Goal: Task Accomplishment & Management: Use online tool/utility

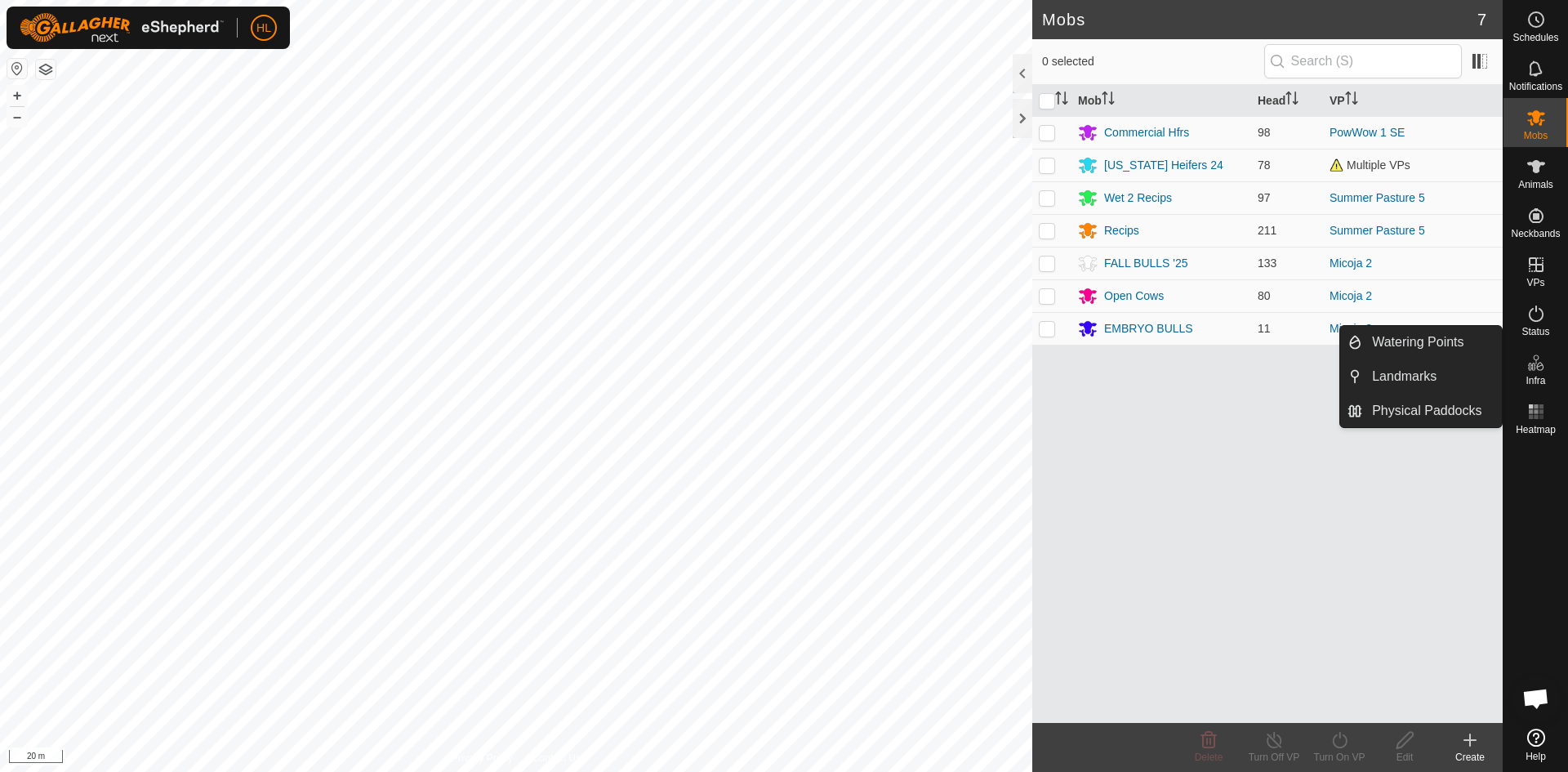
drag, startPoint x: 1533, startPoint y: 344, endPoint x: 1534, endPoint y: 357, distance: 13.0
click at [1534, 357] on icon at bounding box center [1536, 363] width 19 height 19
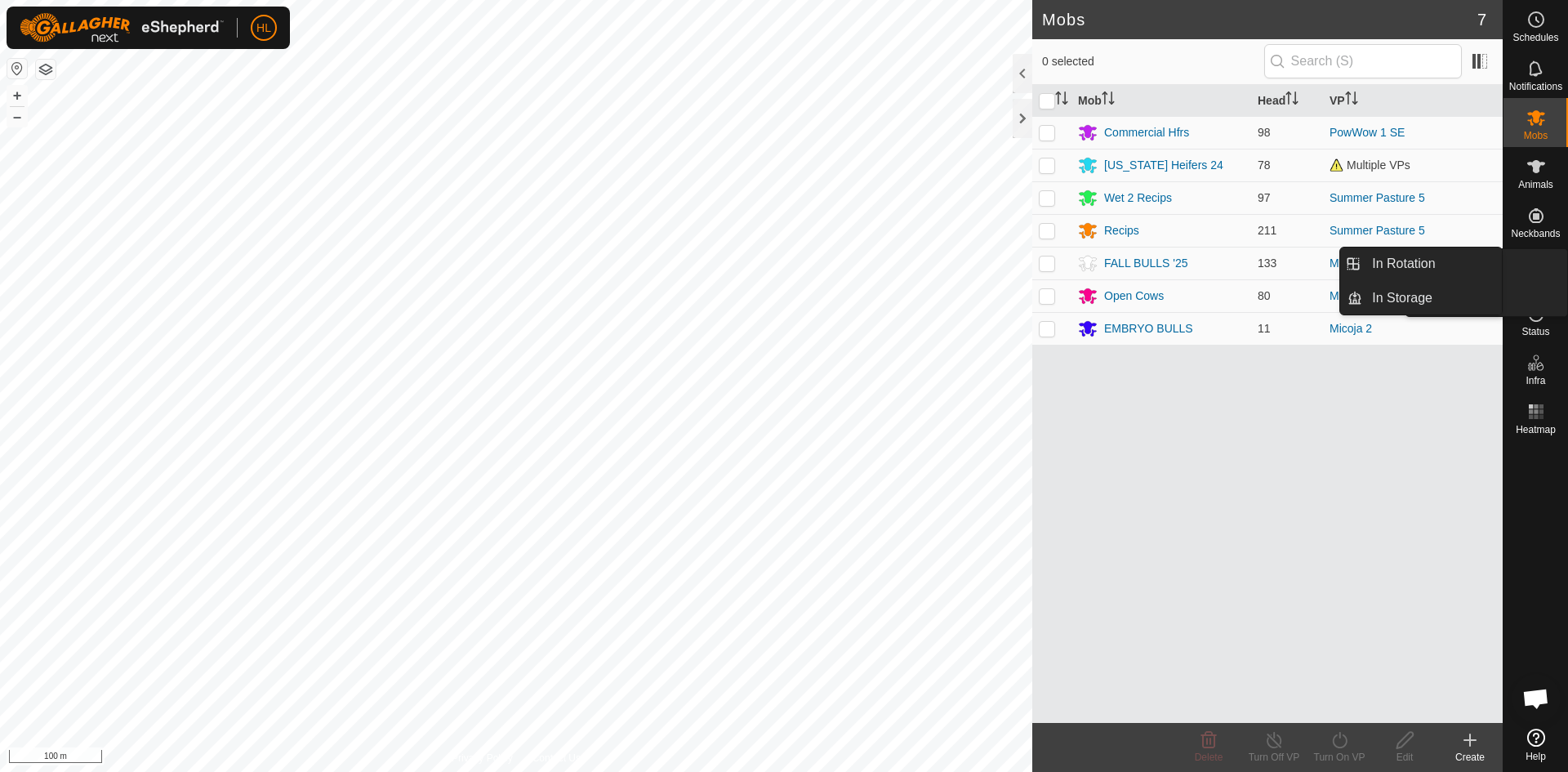
drag, startPoint x: 1526, startPoint y: 246, endPoint x: 1528, endPoint y: 270, distance: 24.1
click at [1528, 270] on icon at bounding box center [1536, 265] width 19 height 19
click at [1464, 263] on link "In Rotation" at bounding box center [1432, 264] width 140 height 33
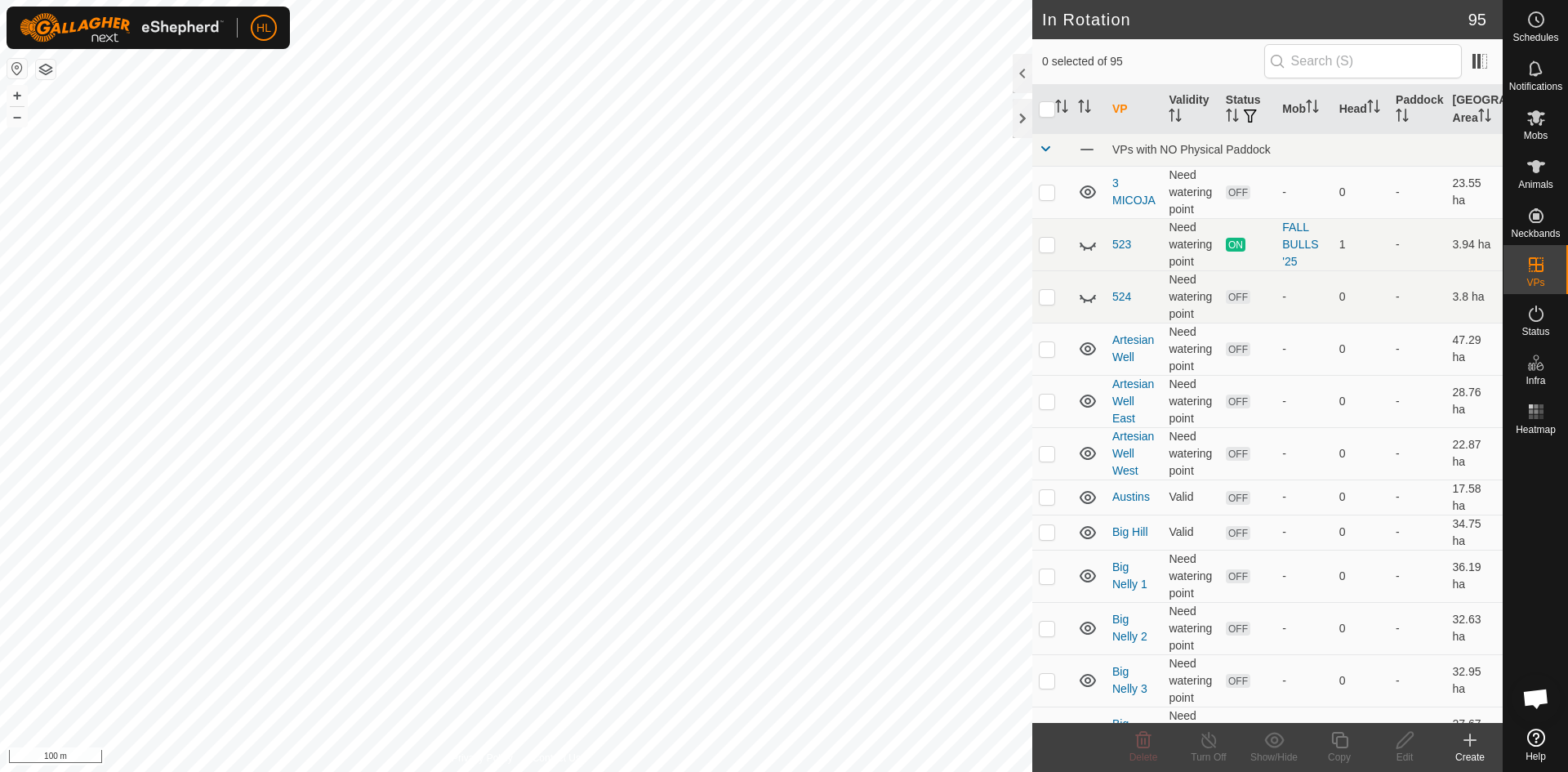
click at [1467, 747] on icon at bounding box center [1470, 740] width 19 height 19
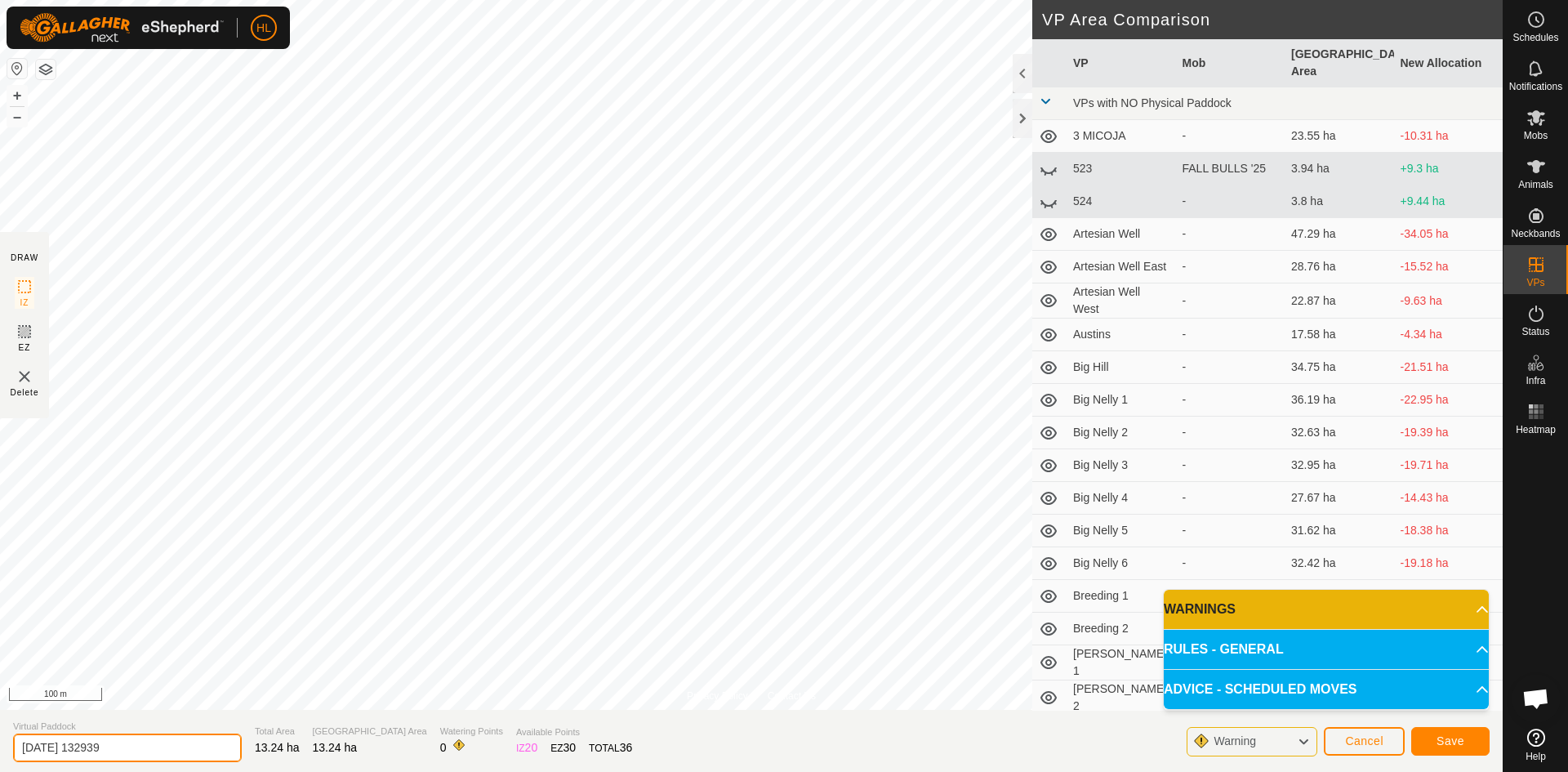
drag, startPoint x: 185, startPoint y: 751, endPoint x: -48, endPoint y: 729, distance: 234.0
click at [0, 729] on html "HL Schedules Notifications Mobs Animals Neckbands VPs Status Infra Heatmap Help…" at bounding box center [784, 386] width 1568 height 772
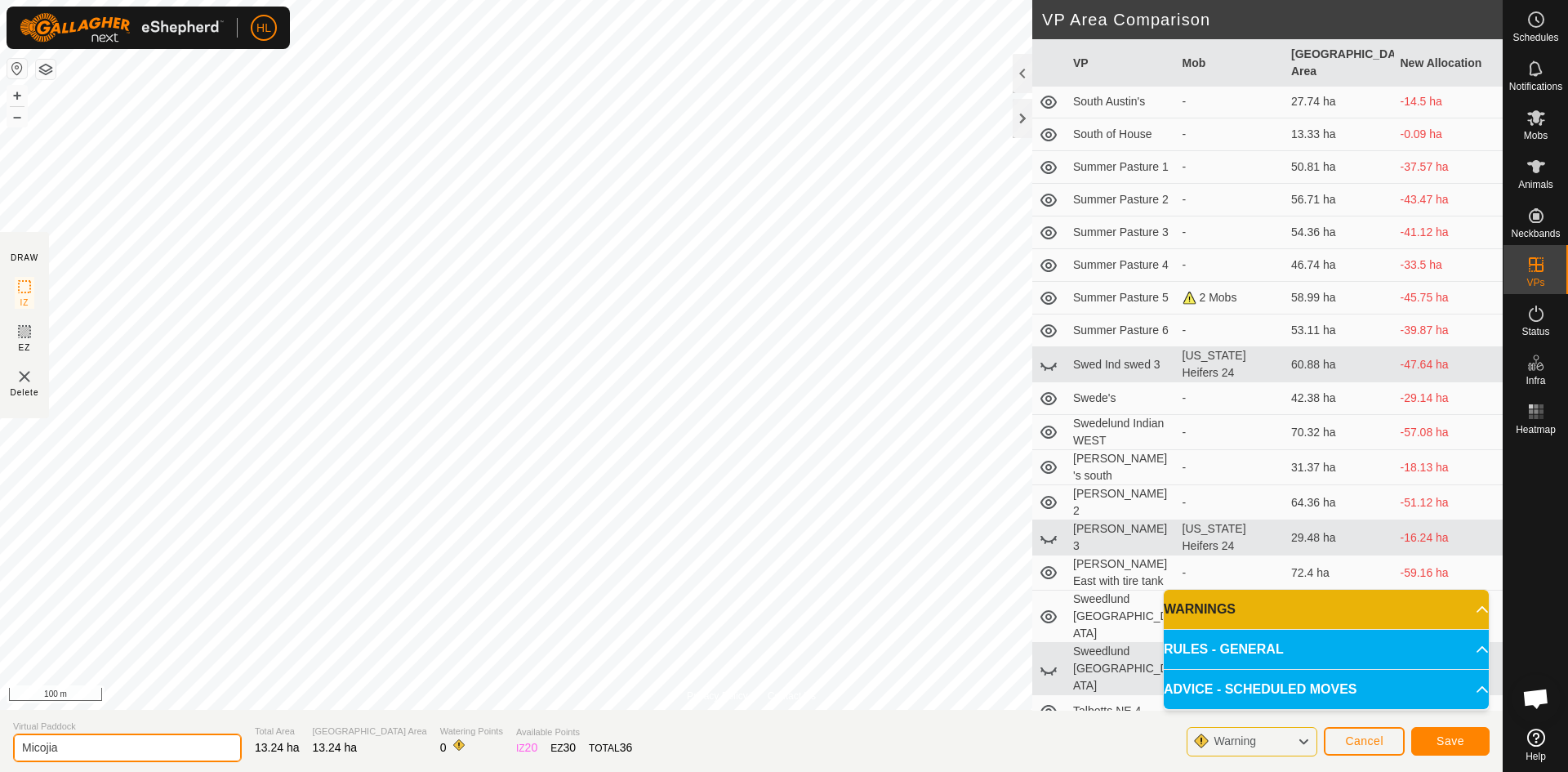
scroll to position [2544, 0]
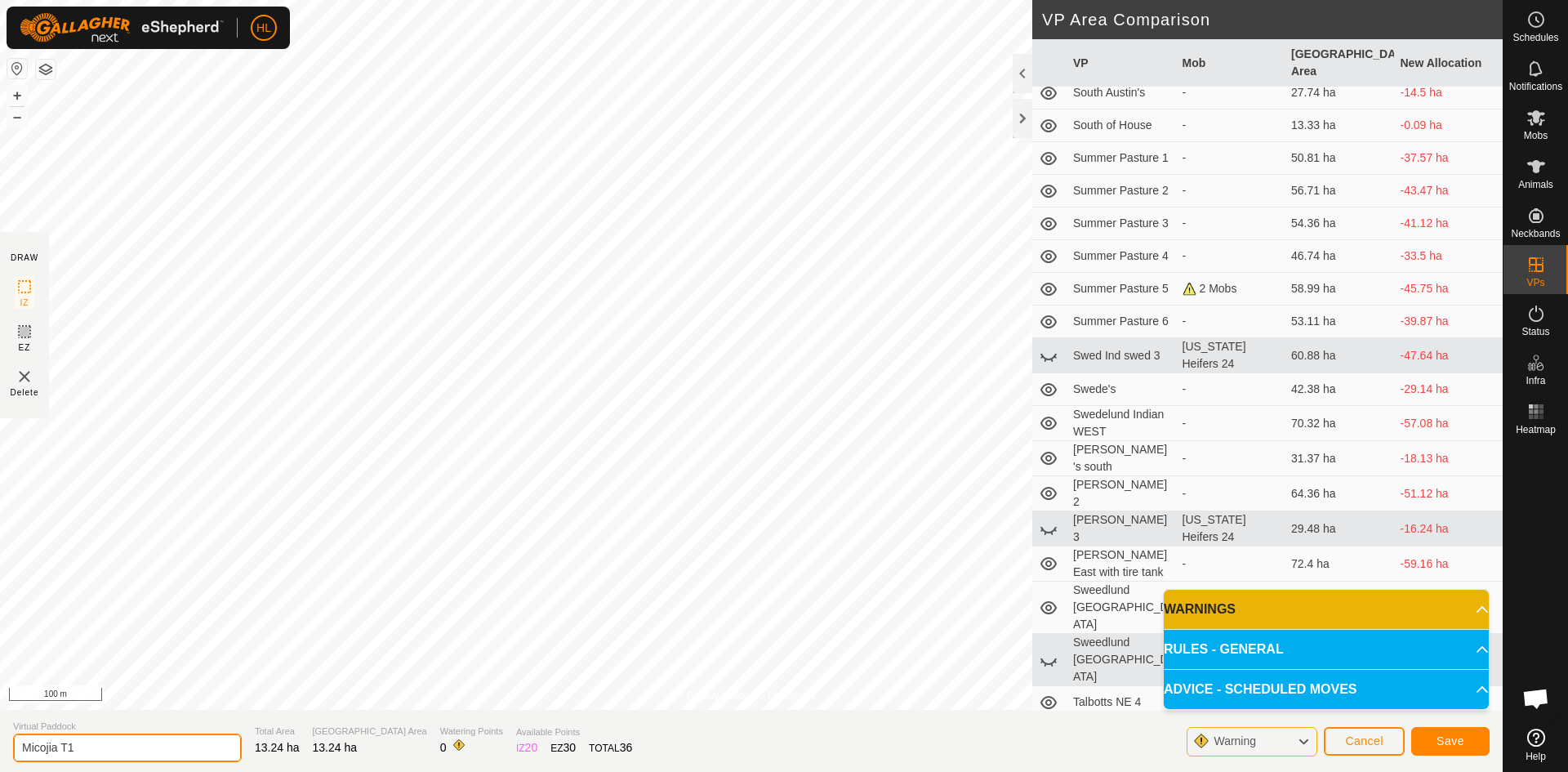
type input "Micojia T1"
click at [1453, 745] on span "Save" at bounding box center [1449, 741] width 27 height 13
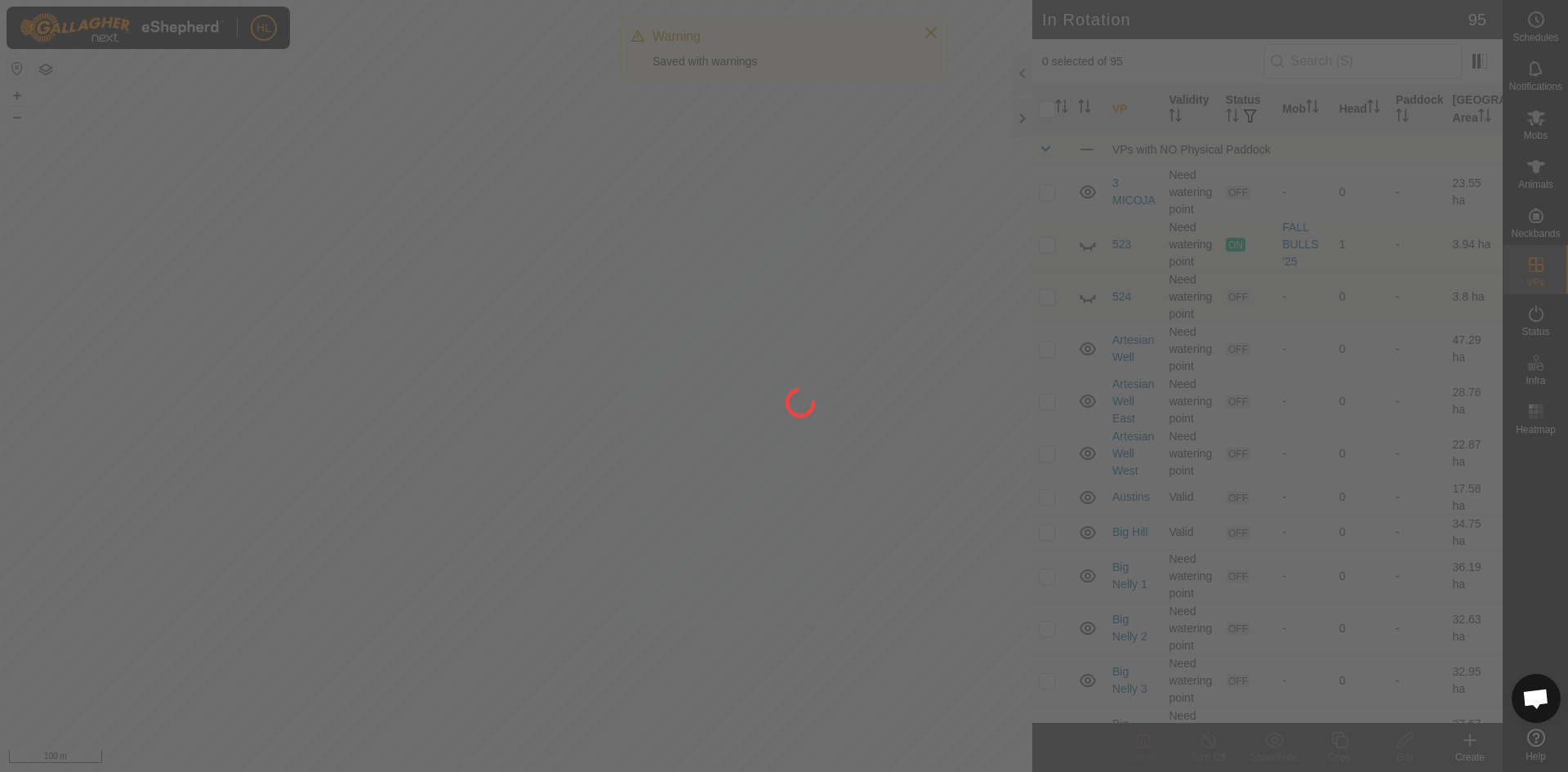
drag, startPoint x: 383, startPoint y: 391, endPoint x: 551, endPoint y: 403, distance: 168.4
click at [551, 403] on div at bounding box center [784, 386] width 1568 height 772
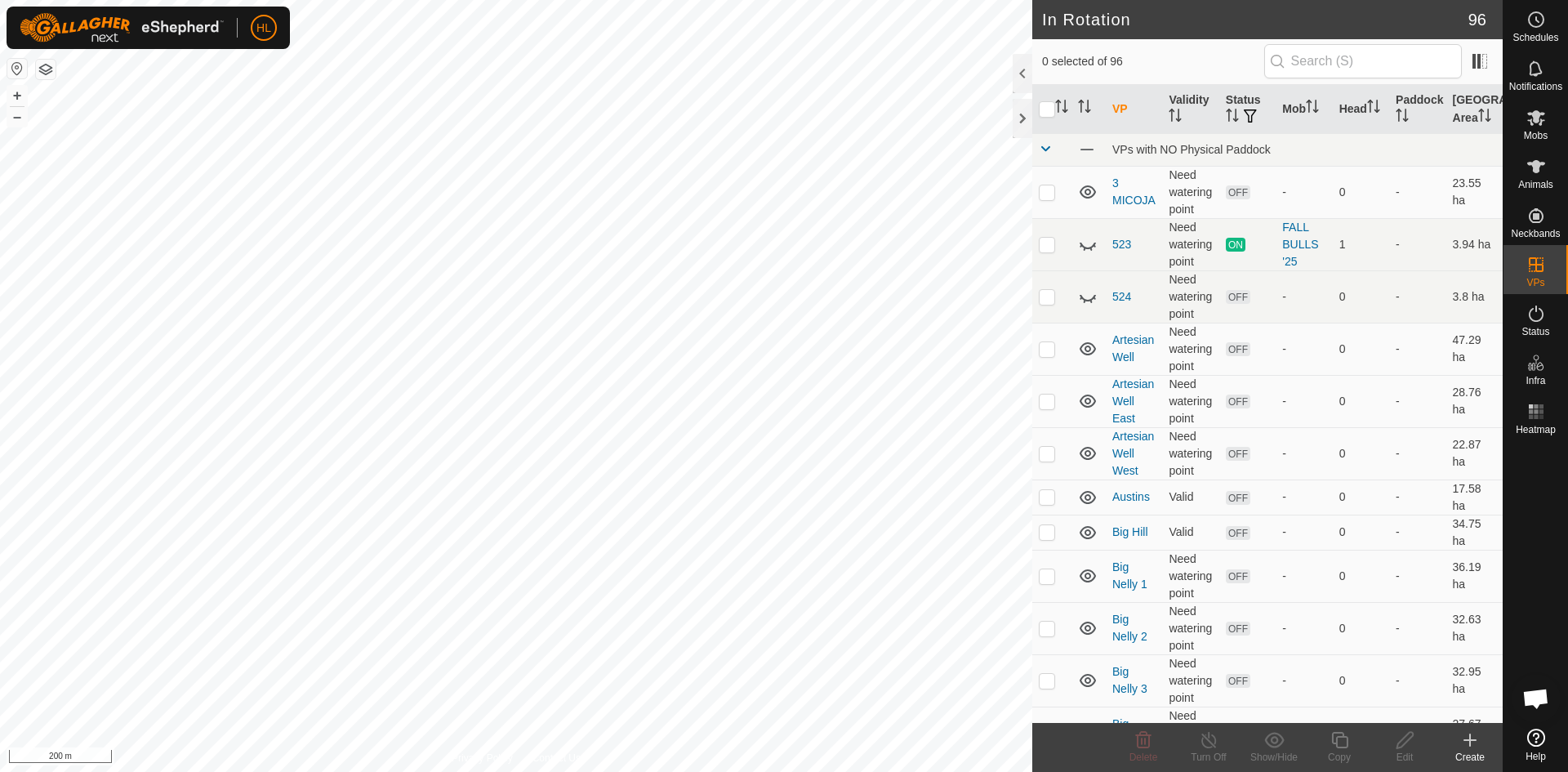
checkbox input "true"
click at [1412, 753] on div "Edit" at bounding box center [1404, 757] width 65 height 15
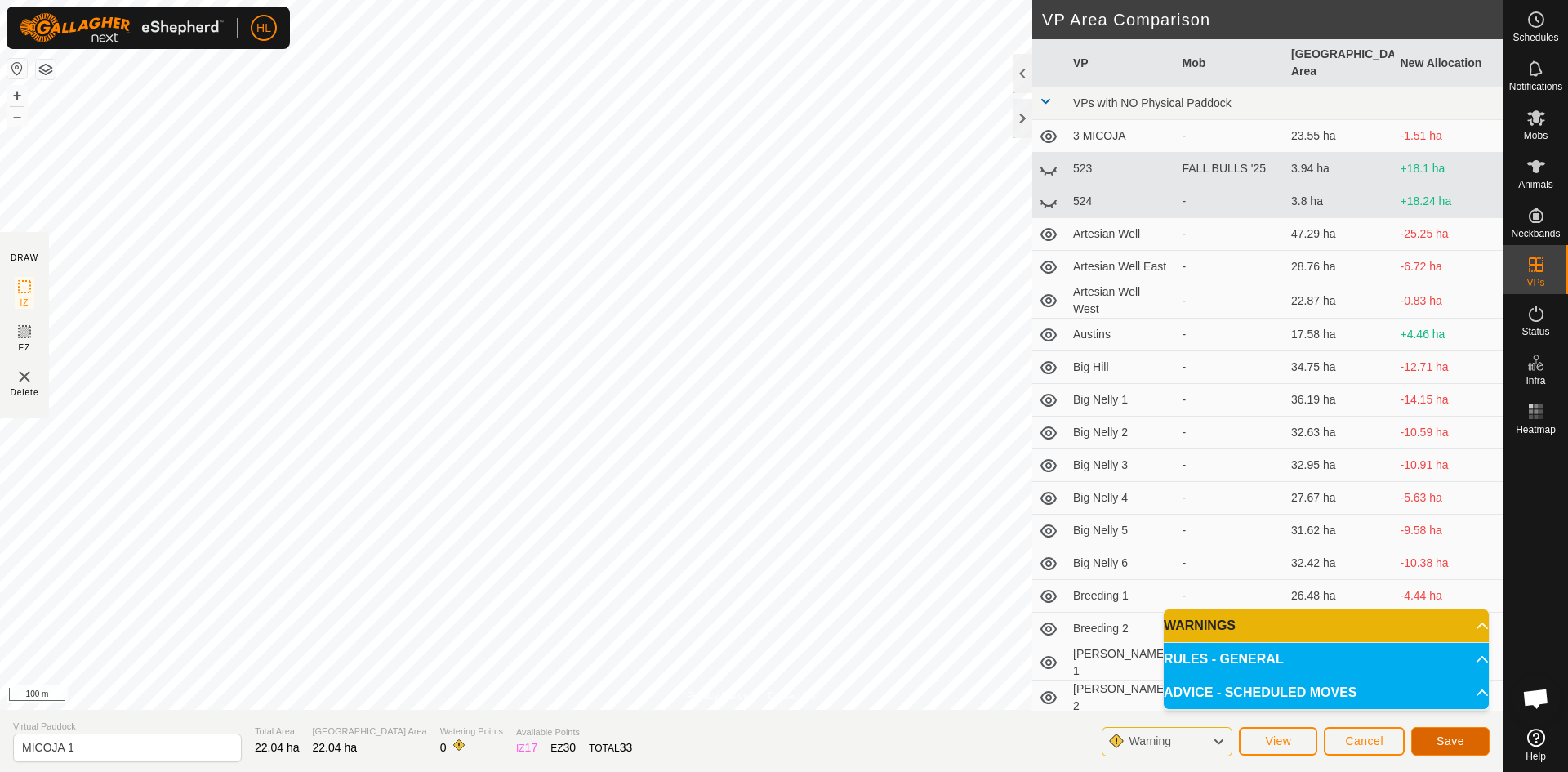
click at [1441, 739] on span "Save" at bounding box center [1449, 741] width 27 height 13
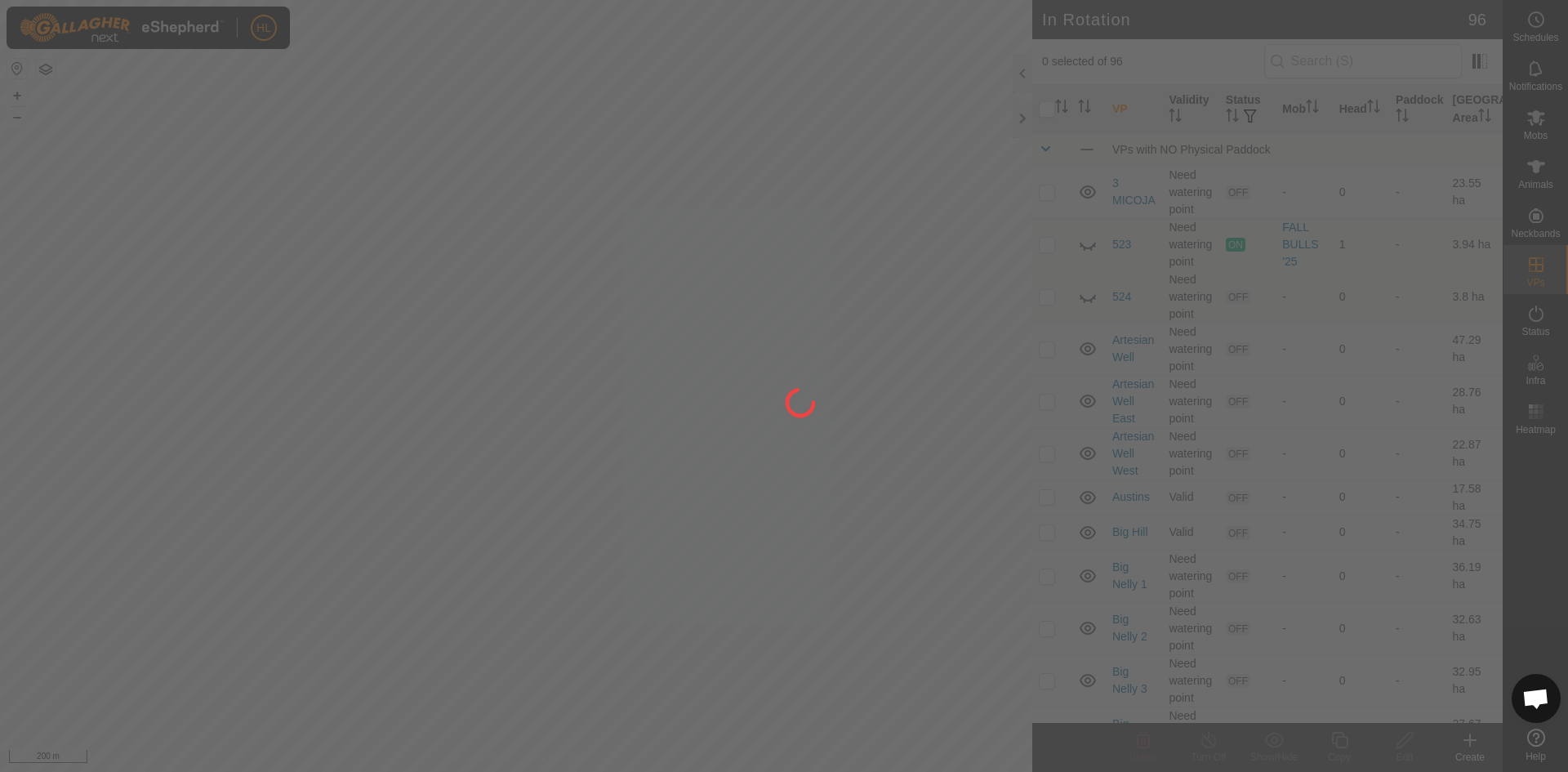
click at [607, 555] on div "HL Schedules Notifications Mobs Animals Neckbands VPs Status Infra Heatmap Help…" at bounding box center [784, 386] width 1568 height 772
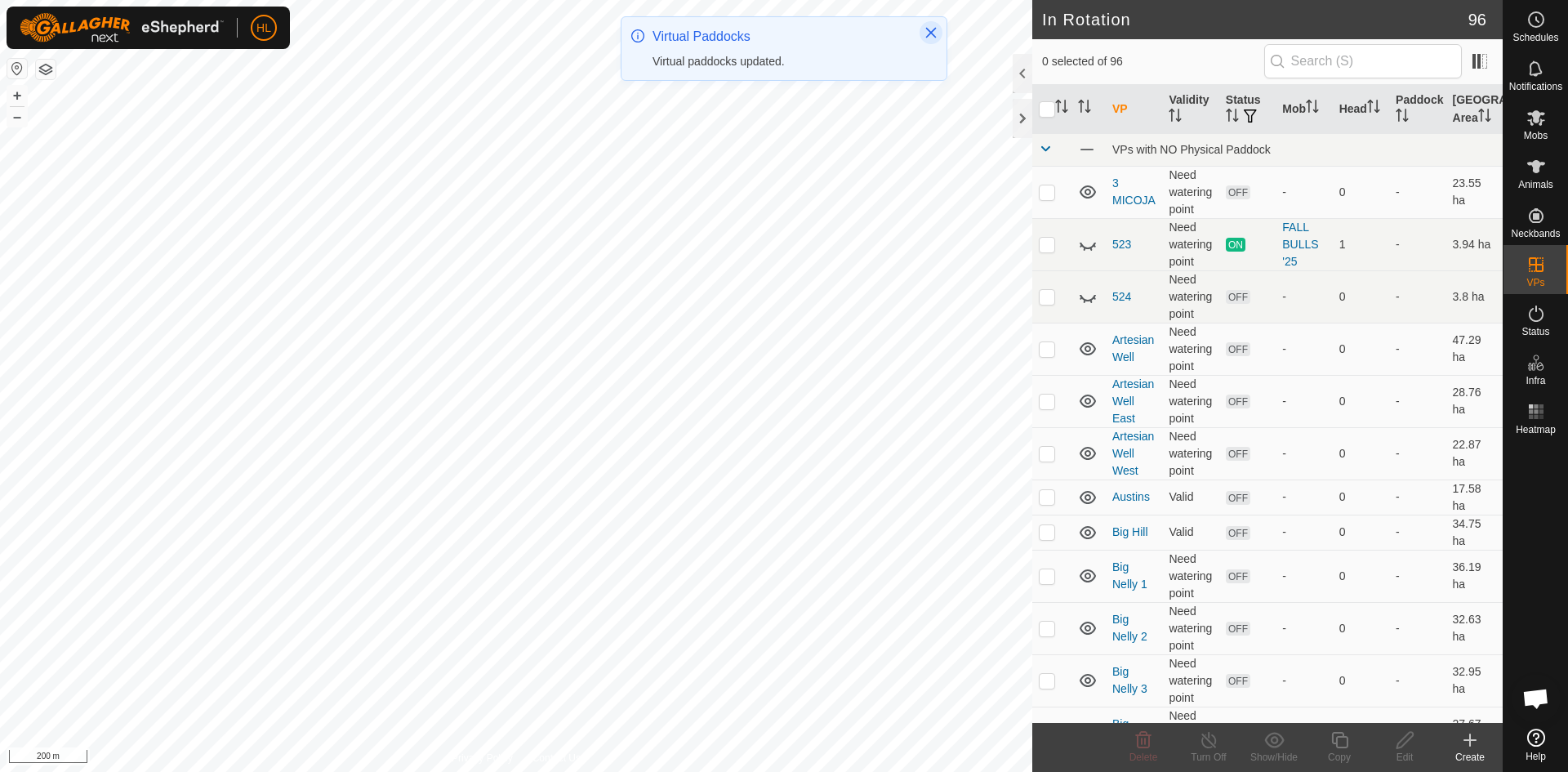
click at [928, 32] on icon "Close" at bounding box center [931, 33] width 13 height 13
